Goal: Information Seeking & Learning: Learn about a topic

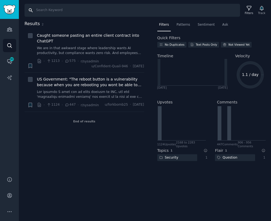
click at [126, 8] on input "Search" at bounding box center [133, 10] width 216 height 13
type input "owl"
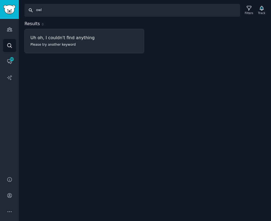
click at [72, 6] on input "owl" at bounding box center [133, 10] width 216 height 13
click at [8, 31] on icon "Sidebar" at bounding box center [9, 29] width 5 height 4
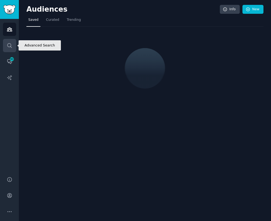
click at [9, 46] on icon "Sidebar" at bounding box center [10, 46] width 6 height 6
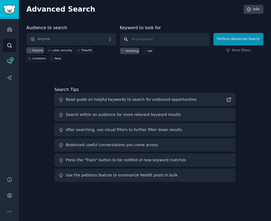
click at [161, 40] on input "text" at bounding box center [165, 39] width 90 height 13
click at [151, 34] on input "text" at bounding box center [165, 39] width 90 height 13
click at [170, 40] on input "owl" at bounding box center [165, 39] width 90 height 13
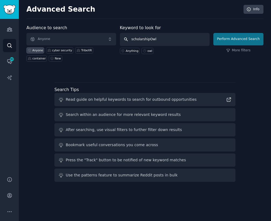
type input "scholarshipOwl"
click at [228, 39] on button "Perform Advanced Search" at bounding box center [239, 39] width 50 height 12
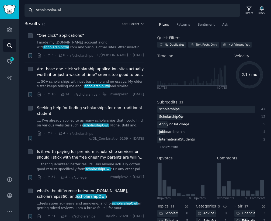
click at [89, 8] on input "scholarshipOwl" at bounding box center [133, 10] width 216 height 13
click at [90, 11] on input "scholarshipOwl" at bounding box center [133, 10] width 216 height 13
click at [245, 11] on div "Filters" at bounding box center [249, 10] width 14 height 11
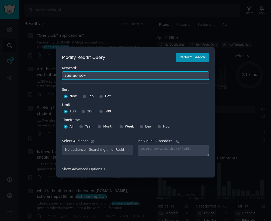
click at [145, 76] on input "scholarshipOwl" at bounding box center [135, 75] width 147 height 8
click at [139, 76] on input "scholarshipOwl" at bounding box center [135, 75] width 147 height 8
paste input "LLC formation services, business incorporation services, bookkeeping services, …"
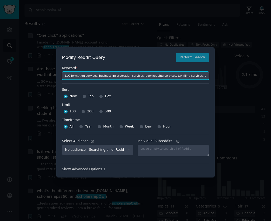
scroll to position [0, 225]
type input "LLC formation services, business incorporation services, bookkeeping services, …"
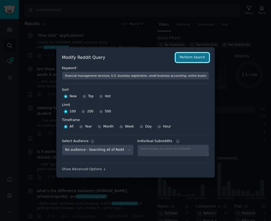
scroll to position [0, 0]
click at [186, 59] on button "Perform Search" at bounding box center [192, 57] width 33 height 9
type input "LLC formation services, business incorporation services, bookkeeping services, …"
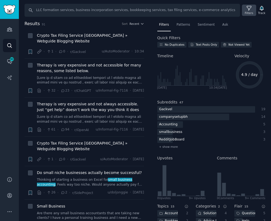
click at [252, 9] on div "Filters" at bounding box center [249, 10] width 14 height 11
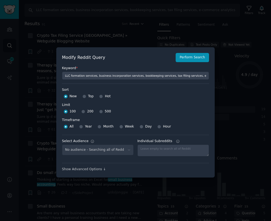
scroll to position [4, 0]
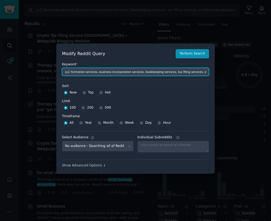
click at [115, 69] on input "LLC formation services, business incorporation services, bookkeeping services, …" at bounding box center [135, 72] width 147 height 8
paste input "Doola%2CLLC+formation%2CUS+business+formation%2Cincorporate%2Cstart+LLC%2Cbusin…"
type input "Doola%2CLLC+formation%2CUS+business+formation%2Cincorporate%2Cstart+LLC%2Cbusin…"
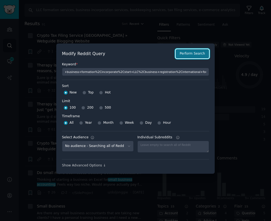
scroll to position [0, 0]
click at [194, 56] on button "Perform Search" at bounding box center [192, 53] width 33 height 9
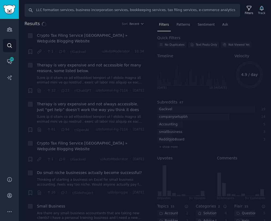
type input "Doola,LLC formation,US business formation,incorporate,start LLC,business regist…"
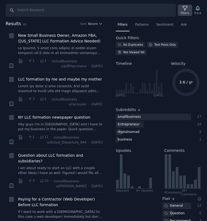
click at [182, 7] on icon at bounding box center [185, 8] width 6 height 6
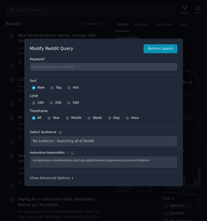
select select "e589638561"
click at [188, 70] on div at bounding box center [103, 110] width 207 height 221
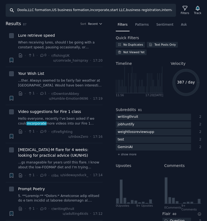
click at [64, 13] on input "Doola,LLC formation,US business formation,incorporate,start LLC,business regist…" at bounding box center [91, 10] width 170 height 13
click at [185, 11] on div "Filters" at bounding box center [185, 13] width 8 height 4
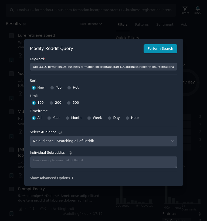
click at [35, 90] on div "New" at bounding box center [38, 87] width 13 height 9
click at [32, 89] on input "New" at bounding box center [34, 88] width 4 height 4
click at [153, 52] on button "Perform Search" at bounding box center [159, 48] width 33 height 9
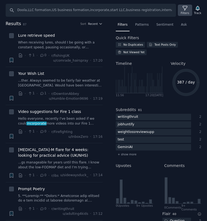
click at [182, 9] on icon at bounding box center [185, 8] width 6 height 6
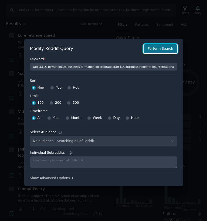
click at [168, 47] on button "Perform Search" at bounding box center [159, 48] width 33 height 9
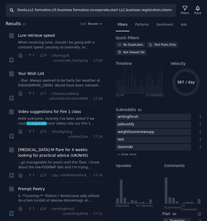
click at [162, 10] on input "Doola,LLC formation,US business formation,incorporate,start LLC,business regist…" at bounding box center [91, 10] width 170 height 13
click at [170, 11] on input "Doola,LLC formation,US business formation,incorporate,start LLC,business regist…" at bounding box center [91, 10] width 170 height 13
type input "Doola,LLC formation,US business formation,incorporate,start LLC,business regist…"
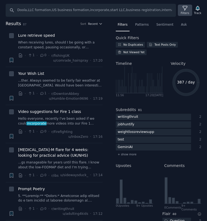
click at [184, 8] on icon at bounding box center [185, 8] width 4 height 4
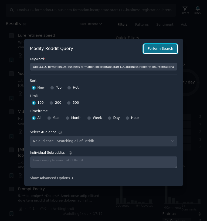
click at [166, 46] on button "Perform Search" at bounding box center [159, 48] width 33 height 9
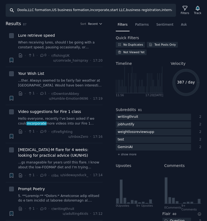
click at [158, 11] on input "Doola,LLC formation,US business formation,incorporate,start LLC,business regist…" at bounding box center [91, 10] width 170 height 13
